Goal: Information Seeking & Learning: Learn about a topic

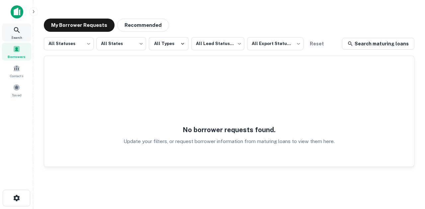
click at [21, 33] on div "Search" at bounding box center [16, 33] width 29 height 18
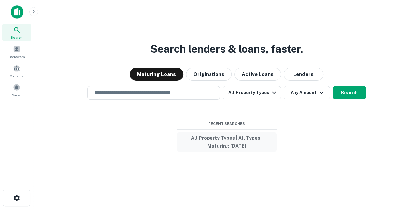
click at [227, 142] on button "All Property Types | All Types | Maturing [DATE]" at bounding box center [227, 142] width 100 height 20
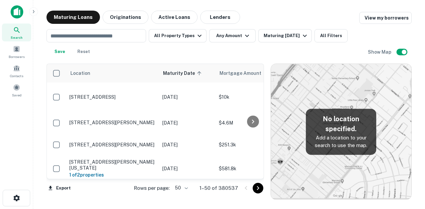
click at [14, 12] on img at bounding box center [17, 11] width 13 height 13
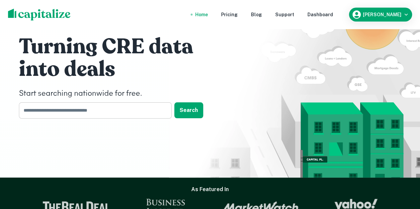
click at [71, 110] on input "text" at bounding box center [93, 110] width 148 height 16
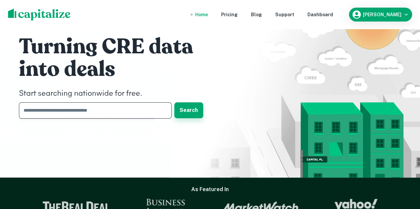
click at [193, 115] on button "Search" at bounding box center [188, 110] width 29 height 16
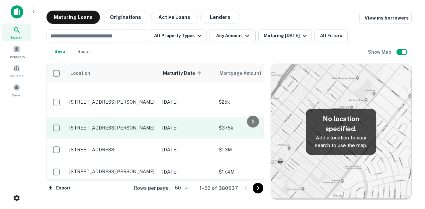
scroll to position [166, 0]
